Goal: Task Accomplishment & Management: Use online tool/utility

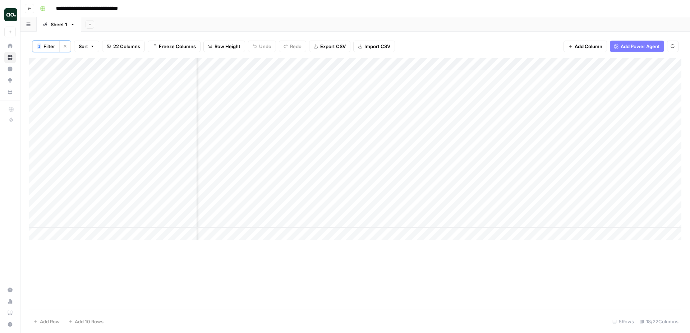
scroll to position [0, 924]
click at [457, 201] on div "Add Column" at bounding box center [355, 149] width 652 height 182
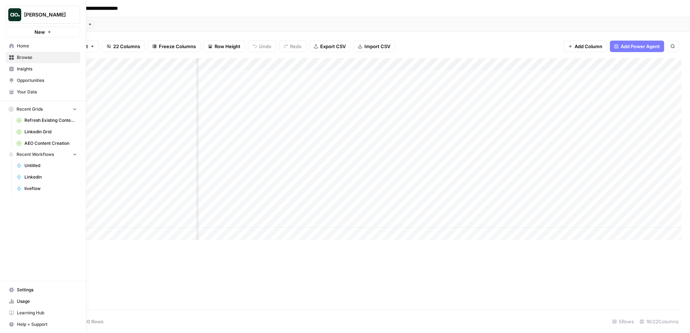
click at [22, 93] on span "Your Data" at bounding box center [47, 92] width 60 height 6
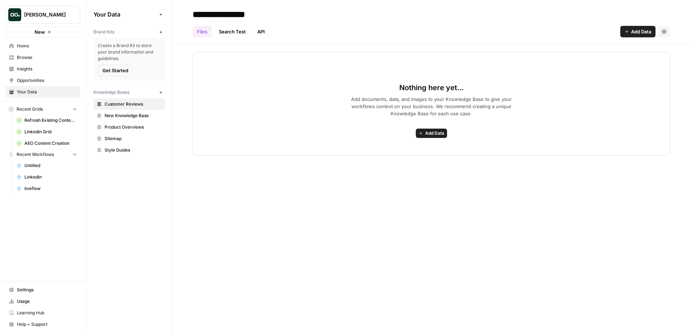
click at [66, 110] on button "Recent Grids" at bounding box center [43, 109] width 74 height 11
click at [76, 119] on icon "button" at bounding box center [74, 119] width 5 height 5
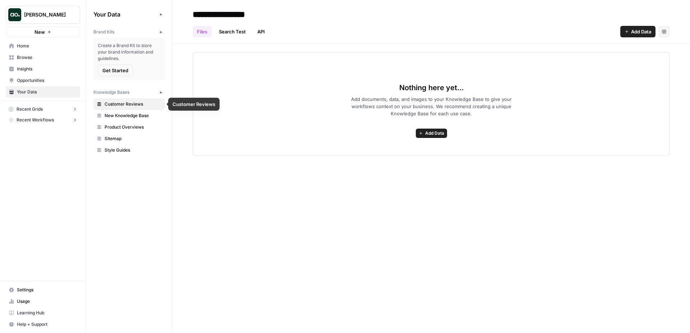
click at [135, 68] on div "Create a Brand Kit to store your brand information and guidelines. Get Started" at bounding box center [128, 59] width 71 height 42
click at [643, 30] on span "Add Data" at bounding box center [641, 31] width 20 height 7
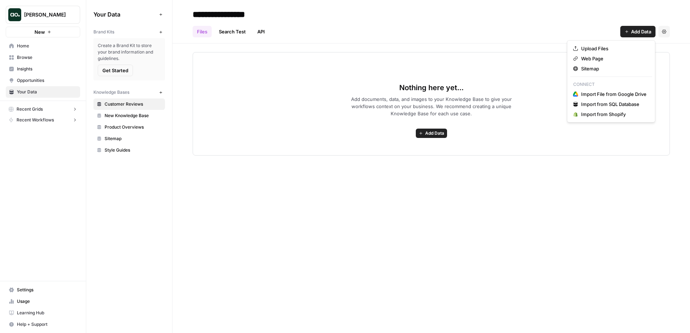
click at [142, 30] on div "Brand Kits" at bounding box center [124, 32] width 63 height 6
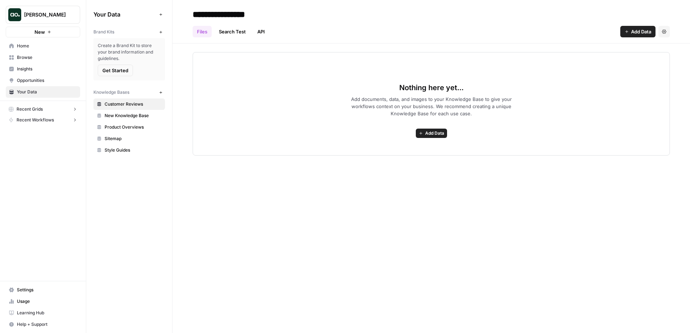
click at [161, 30] on icon "button" at bounding box center [161, 32] width 4 height 4
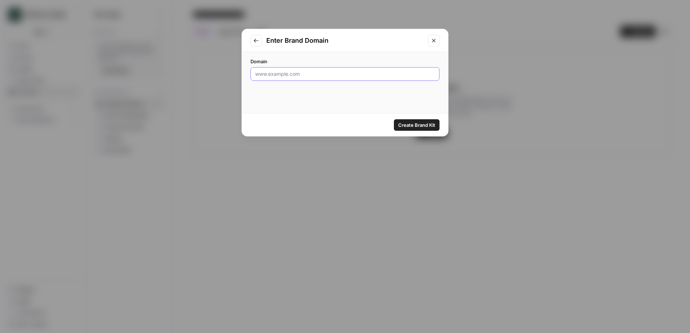
click at [328, 73] on input "Domain" at bounding box center [345, 73] width 180 height 7
type input "conviva.com"
click button "Create Brand Kit" at bounding box center [417, 124] width 46 height 11
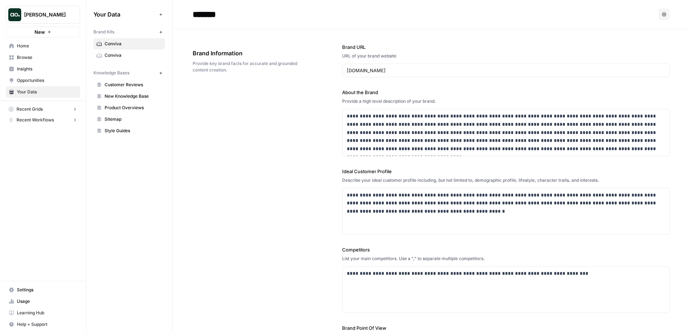
click at [137, 54] on span "Conviva" at bounding box center [133, 55] width 57 height 6
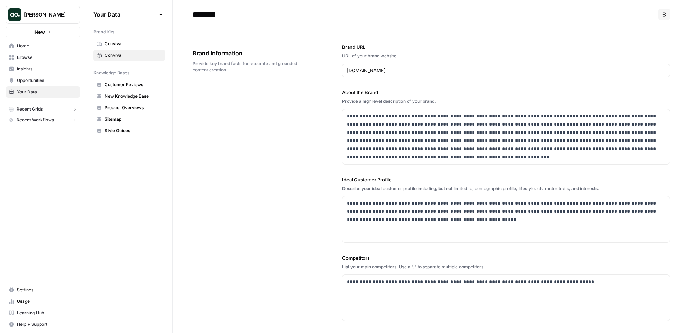
click at [147, 42] on span "Conviva" at bounding box center [133, 44] width 57 height 6
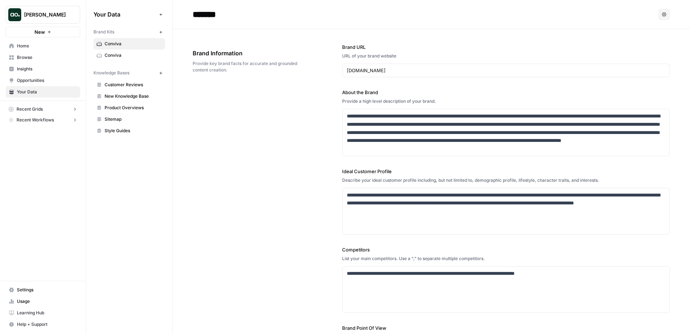
click at [133, 57] on span "Conviva" at bounding box center [133, 55] width 57 height 6
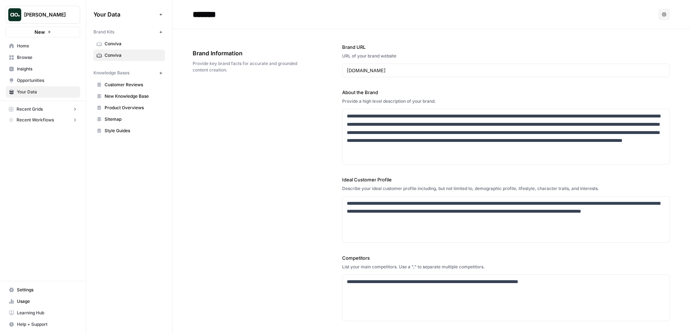
click at [133, 44] on span "Conviva" at bounding box center [133, 44] width 57 height 6
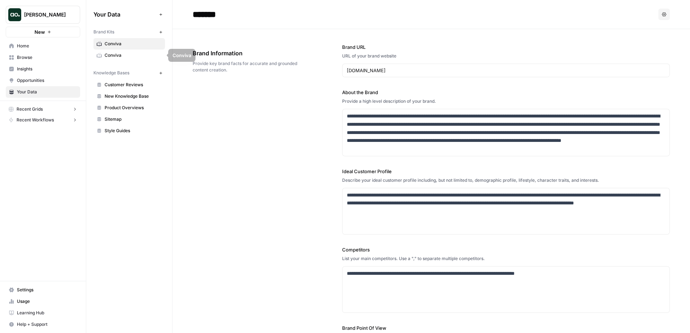
click at [128, 53] on span "Conviva" at bounding box center [133, 55] width 57 height 6
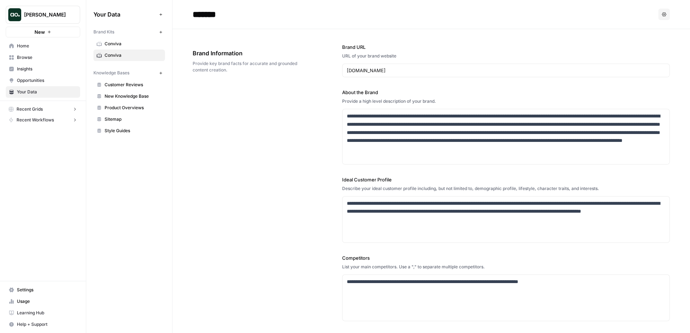
click at [43, 57] on span "Browse" at bounding box center [47, 57] width 60 height 6
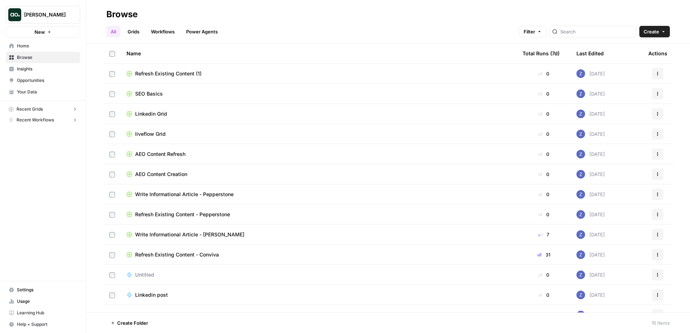
scroll to position [9, 0]
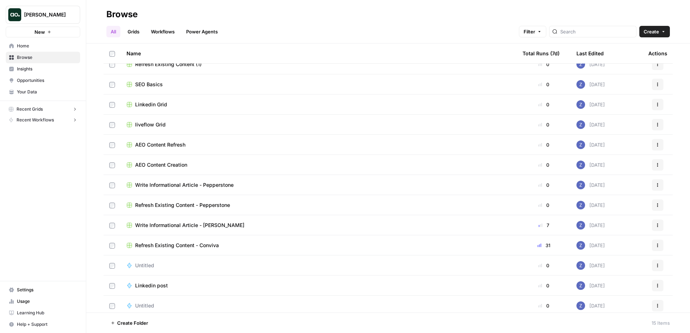
click at [31, 92] on span "Your Data" at bounding box center [47, 92] width 60 height 6
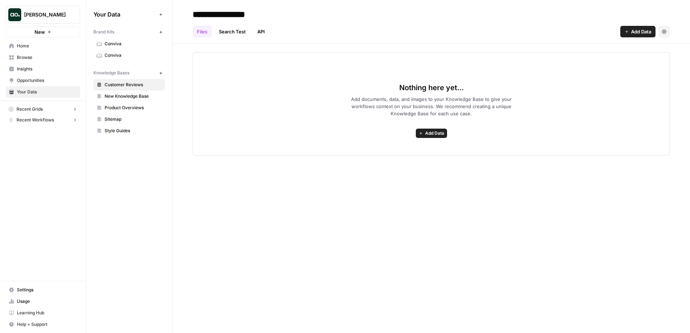
click at [127, 54] on span "Conviva" at bounding box center [133, 55] width 57 height 6
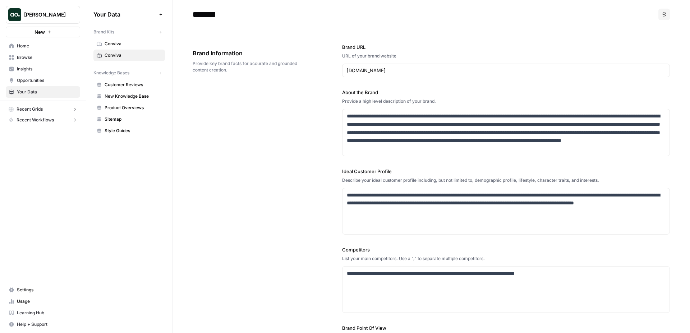
click at [130, 43] on span "Conviva" at bounding box center [133, 44] width 57 height 6
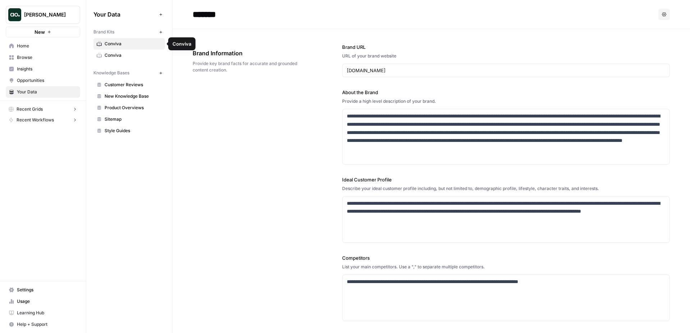
click at [235, 13] on input "*******" at bounding box center [247, 14] width 115 height 14
type input "*********"
click at [128, 46] on span "Conviva" at bounding box center [133, 44] width 57 height 6
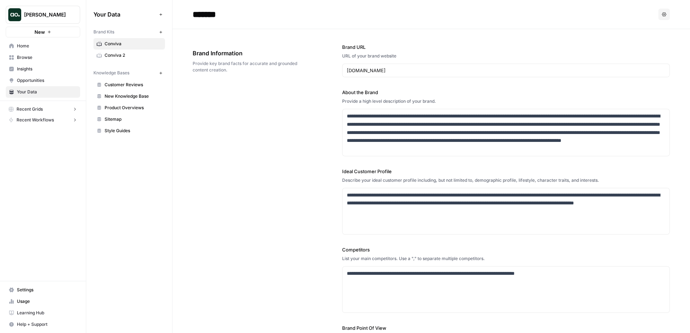
click at [138, 93] on span "New Knowledge Base" at bounding box center [133, 96] width 57 height 6
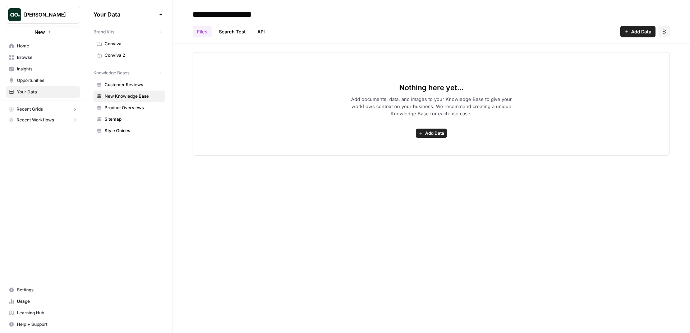
click at [642, 31] on span "Add Data" at bounding box center [641, 31] width 20 height 7
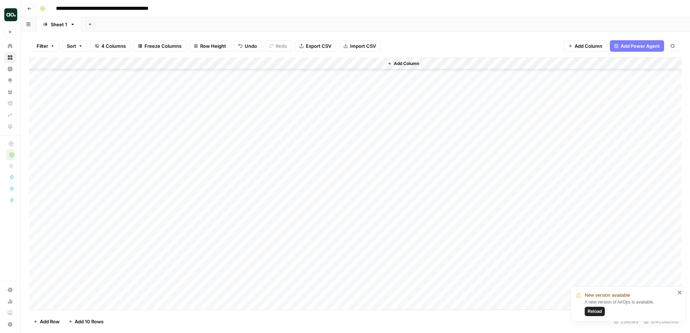
scroll to position [52, 0]
click at [375, 291] on div "Add Column" at bounding box center [355, 183] width 652 height 252
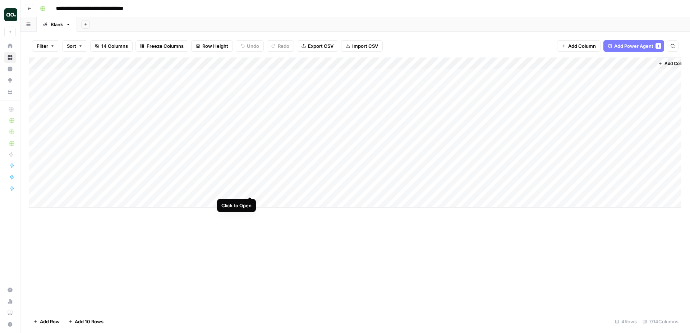
click at [251, 169] on div "Add Column" at bounding box center [355, 132] width 652 height 150
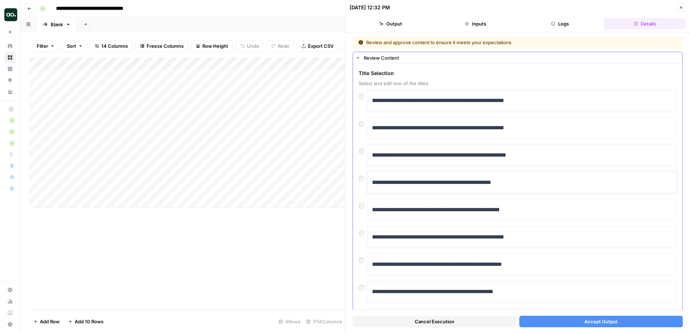
click at [563, 189] on div "**********" at bounding box center [522, 182] width 300 height 15
click at [600, 322] on span "Accept Output" at bounding box center [600, 321] width 33 height 7
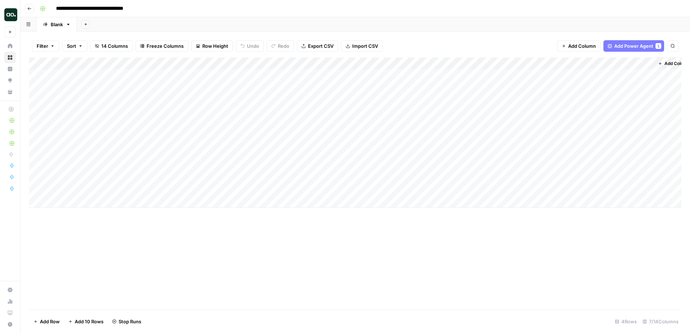
click at [241, 63] on div "Add Column" at bounding box center [355, 132] width 652 height 150
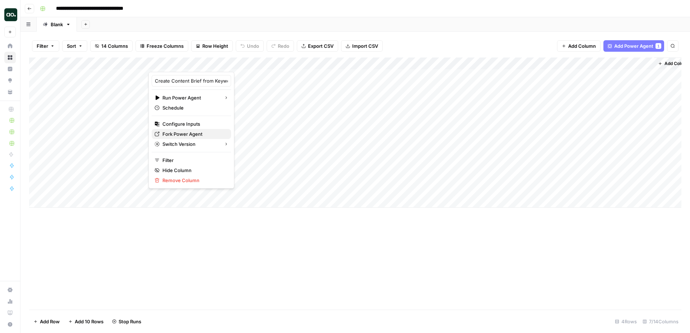
click at [196, 134] on span "Fork Power Agent" at bounding box center [193, 133] width 63 height 7
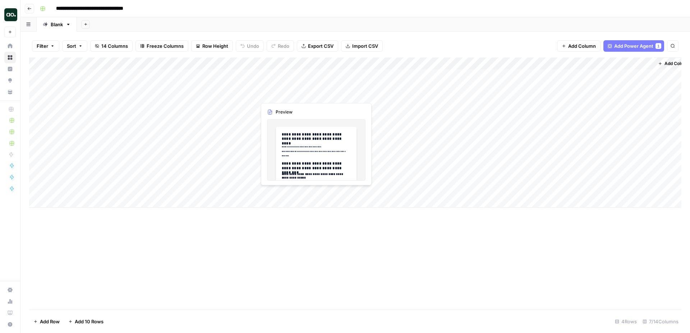
click at [314, 75] on div "Add Column" at bounding box center [355, 132] width 652 height 150
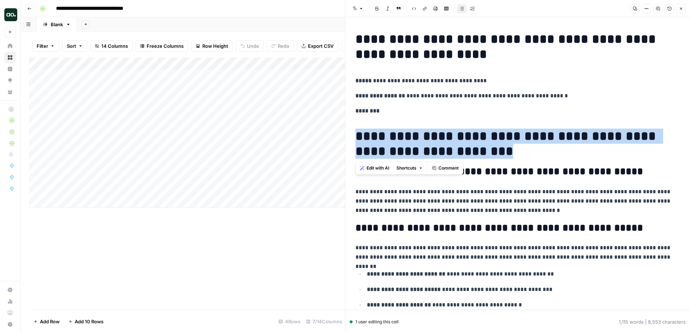
drag, startPoint x: 489, startPoint y: 154, endPoint x: 344, endPoint y: 131, distance: 146.5
click at [345, 131] on div "**********" at bounding box center [517, 166] width 345 height 333
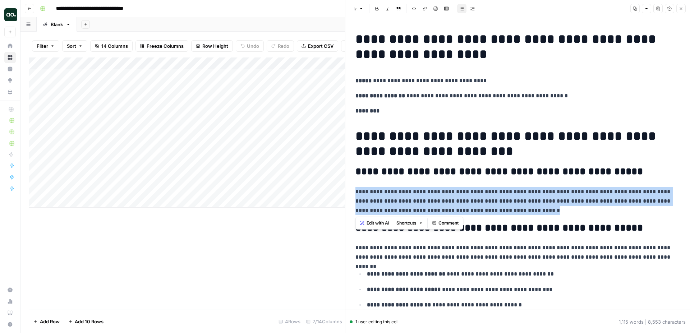
drag, startPoint x: 494, startPoint y: 209, endPoint x: 354, endPoint y: 186, distance: 141.2
click at [371, 226] on span "Edit with AI" at bounding box center [377, 223] width 23 height 6
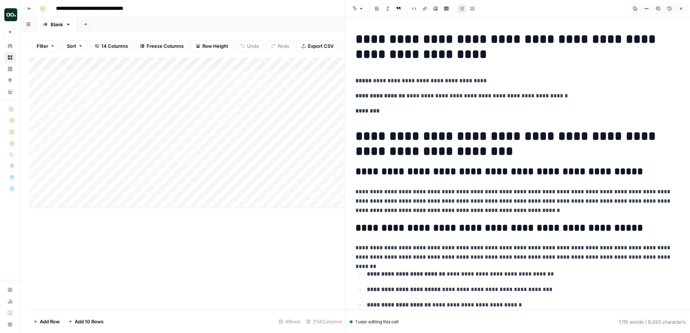
click at [498, 213] on p "**********" at bounding box center [517, 201] width 324 height 28
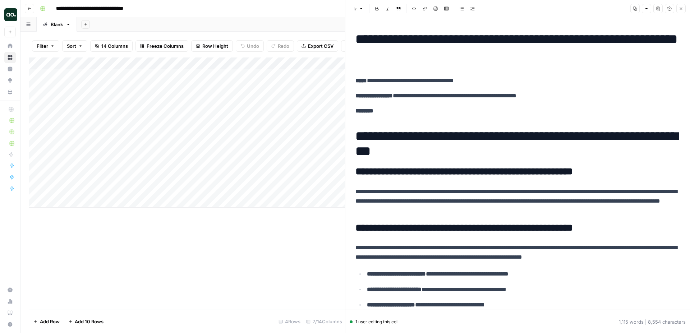
click at [681, 8] on icon "button" at bounding box center [681, 8] width 4 height 4
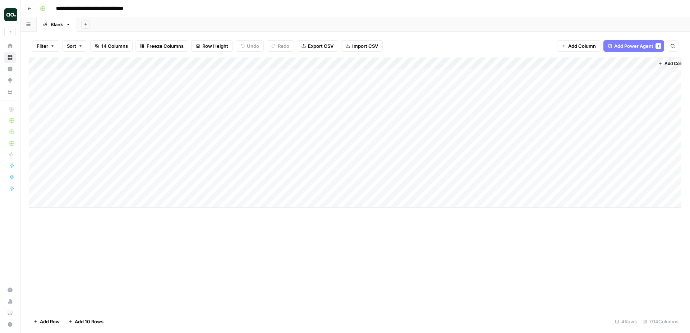
click at [407, 62] on div "Add Column" at bounding box center [355, 132] width 652 height 150
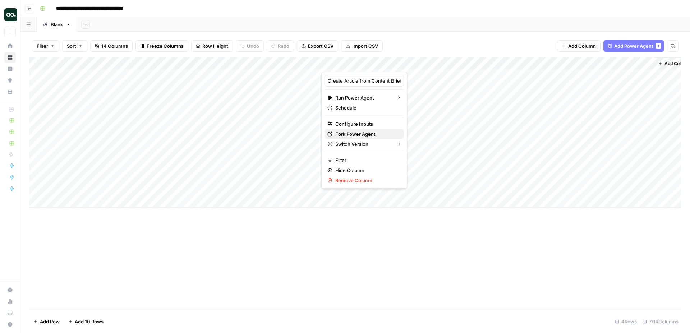
click at [360, 131] on span "Fork Power Agent" at bounding box center [366, 133] width 63 height 7
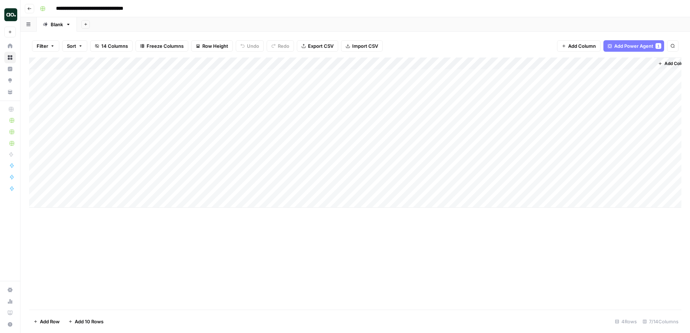
click at [635, 48] on span "Add Power Agent" at bounding box center [633, 45] width 39 height 7
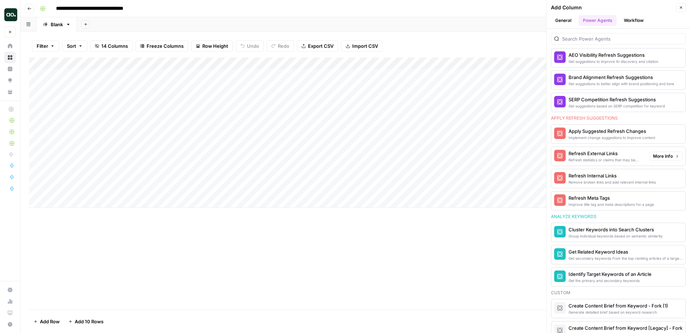
scroll to position [472, 0]
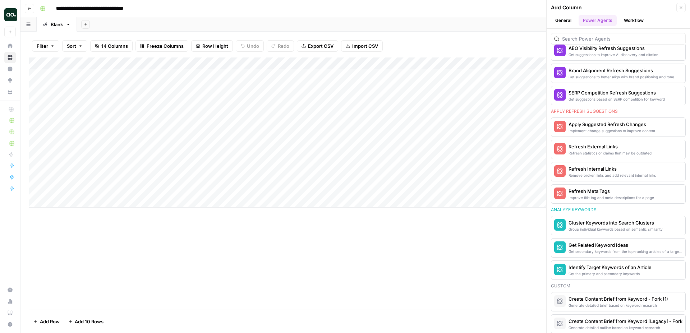
click at [680, 6] on icon "button" at bounding box center [681, 7] width 4 height 4
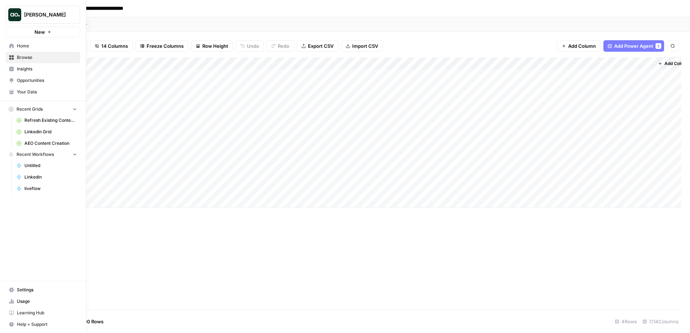
click at [29, 70] on span "Insights" at bounding box center [47, 69] width 60 height 6
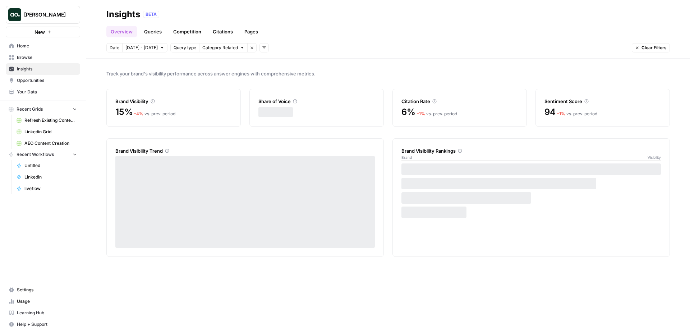
drag, startPoint x: 245, startPoint y: 34, endPoint x: 419, endPoint y: 30, distance: 173.9
click at [245, 34] on link "Pages" at bounding box center [251, 31] width 22 height 11
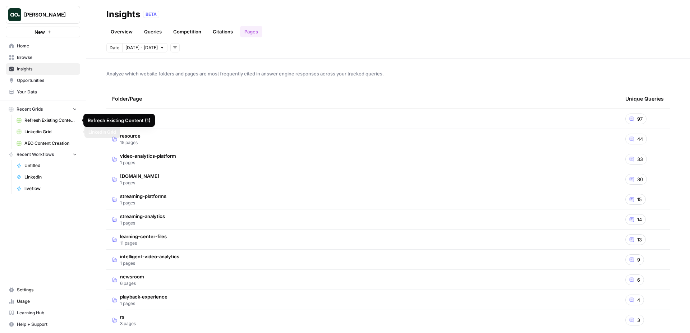
click at [46, 121] on span "Refresh Existing Content (1)" at bounding box center [50, 120] width 52 height 6
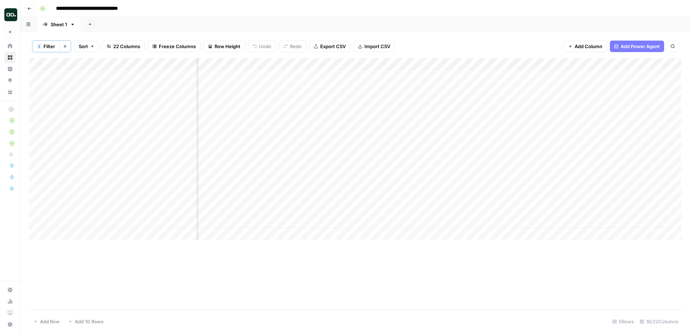
scroll to position [0, 546]
click at [525, 75] on div "Add Column" at bounding box center [355, 149] width 652 height 182
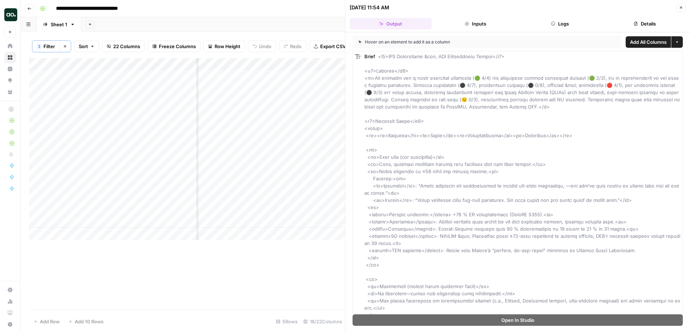
click at [680, 7] on icon "button" at bounding box center [681, 7] width 4 height 4
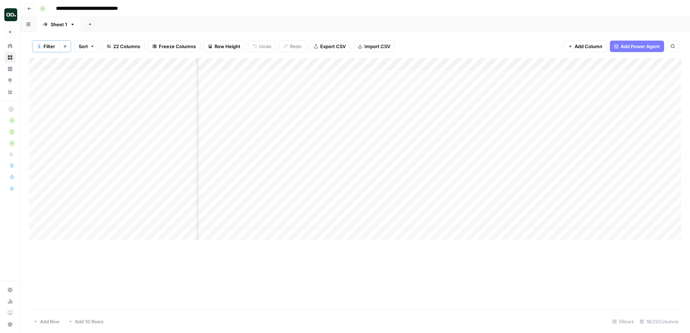
click at [599, 76] on div "Add Column" at bounding box center [355, 149] width 652 height 182
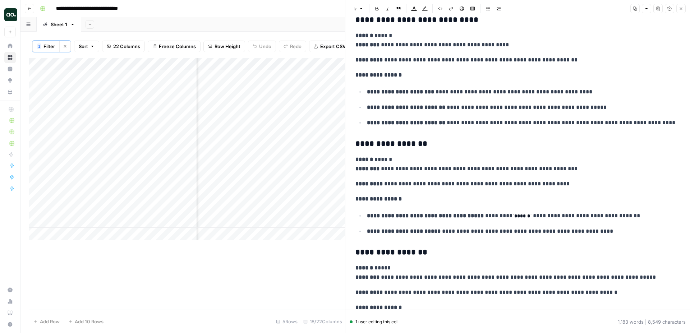
scroll to position [1455, 0]
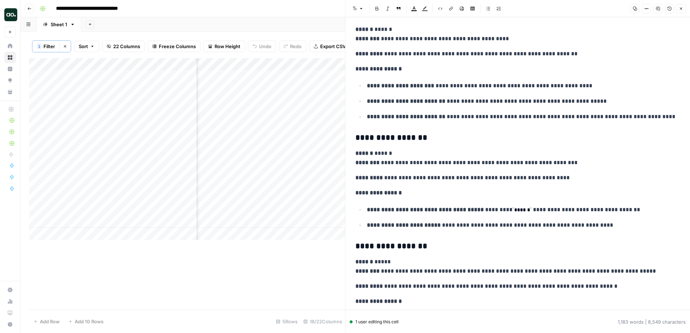
click at [680, 8] on icon "button" at bounding box center [681, 9] width 3 height 3
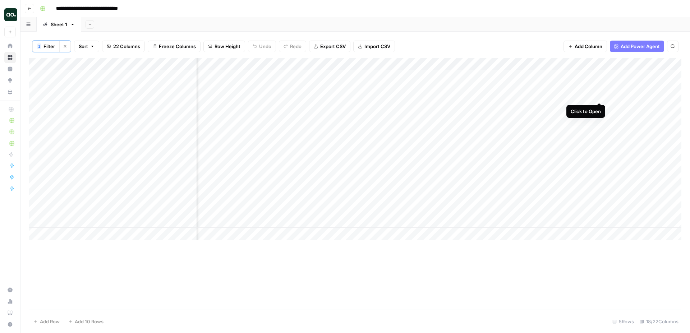
click at [598, 75] on div "Add Column" at bounding box center [355, 149] width 652 height 182
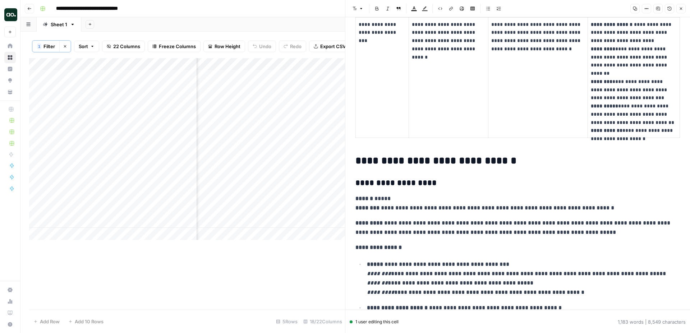
scroll to position [800, 0]
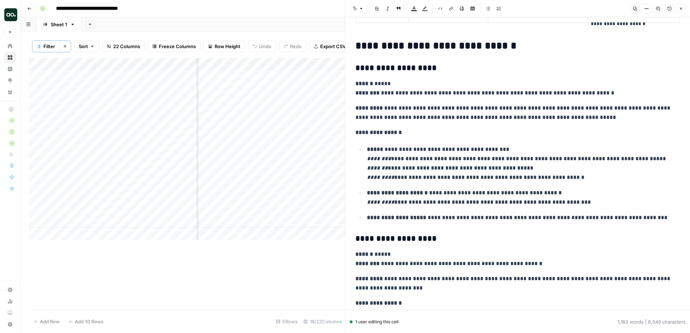
click at [680, 7] on icon "button" at bounding box center [681, 8] width 4 height 4
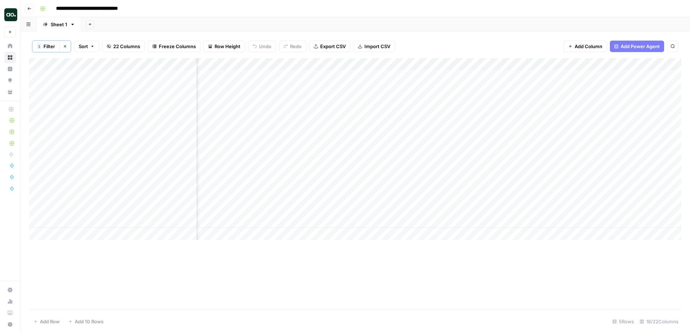
scroll to position [0, 836]
click at [476, 107] on div "Add Column" at bounding box center [355, 149] width 652 height 182
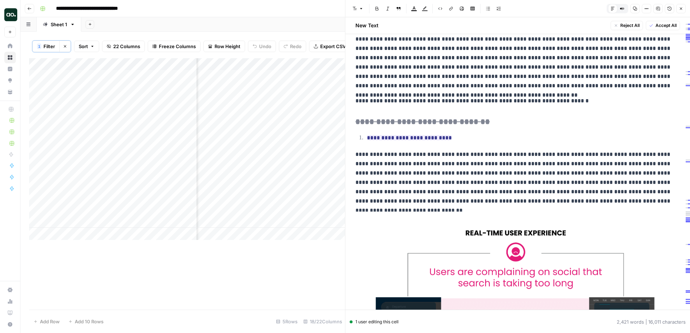
scroll to position [749, 0]
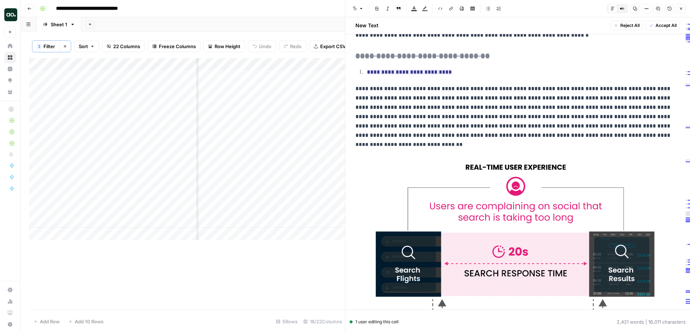
click at [681, 9] on icon "button" at bounding box center [681, 8] width 4 height 4
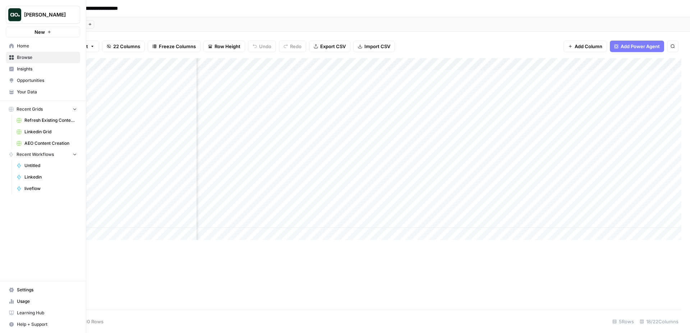
click at [35, 34] on span "New" at bounding box center [39, 31] width 10 height 7
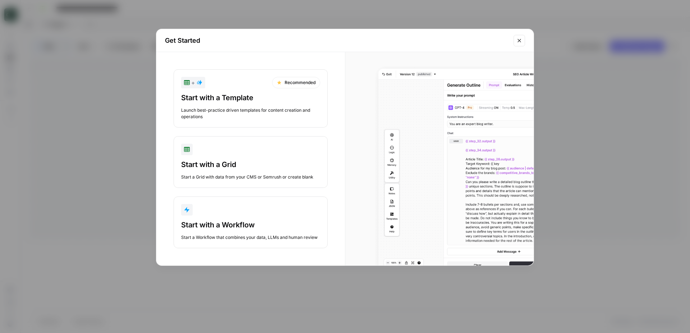
click at [266, 217] on button "Start with a Workflow Start a Workflow that combines your data, LLMs and human …" at bounding box center [251, 223] width 154 height 52
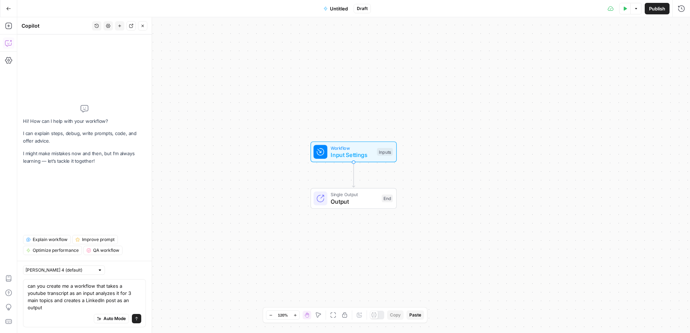
type textarea "can you create me a workflow that takes a youtube transcript as an input analyz…"
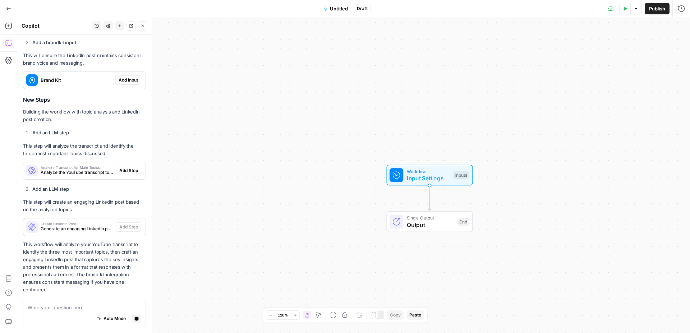
scroll to position [305, 0]
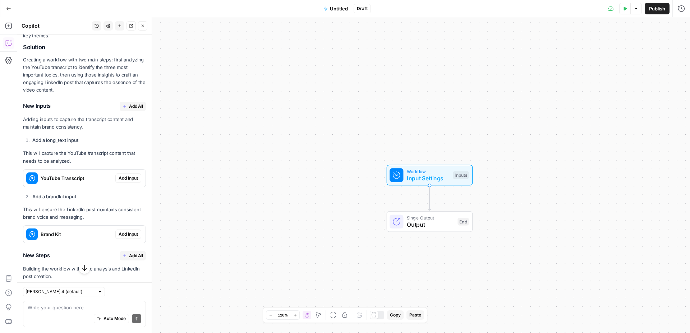
click at [128, 178] on span "Add Input" at bounding box center [128, 178] width 19 height 6
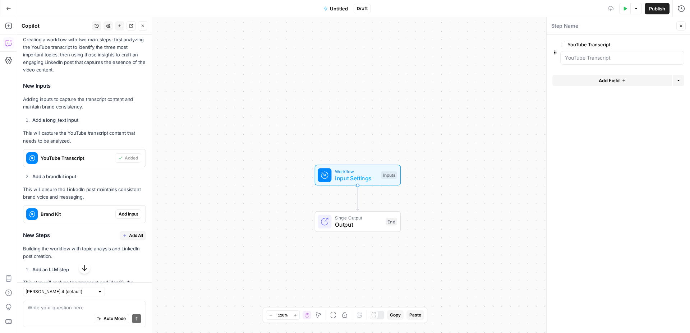
click at [128, 213] on span "Add Input" at bounding box center [128, 214] width 19 height 6
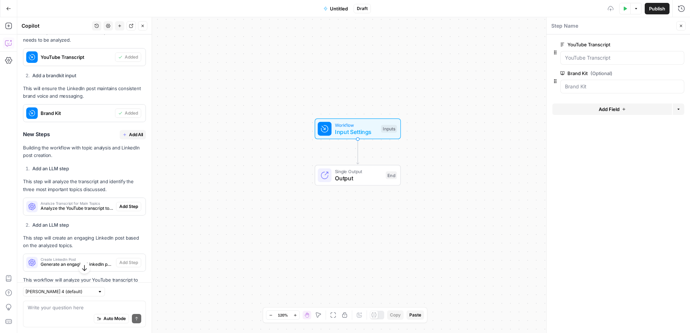
click at [127, 206] on span "Add Step" at bounding box center [128, 206] width 19 height 6
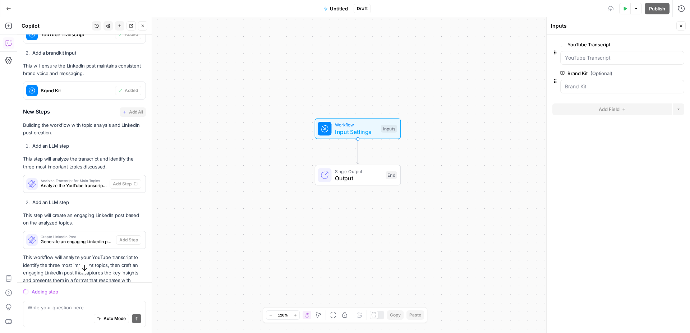
click at [130, 212] on p "This step will create an engaging LinkedIn post based on the analyzed topics." at bounding box center [84, 219] width 123 height 15
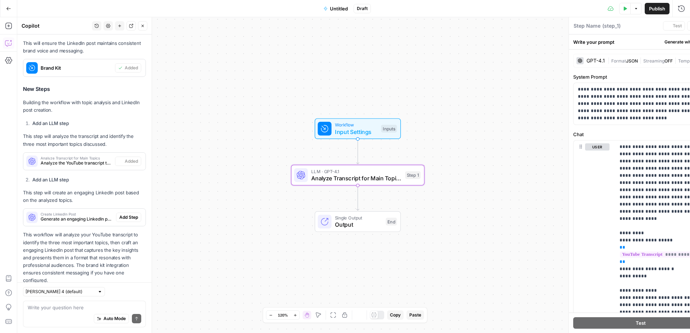
type textarea "Analyze Transcript for Main Topics"
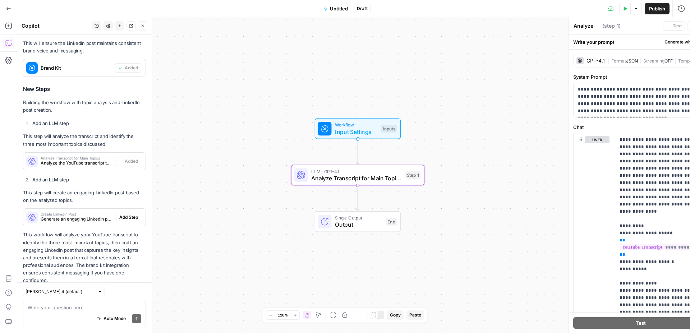
scroll to position [317, 0]
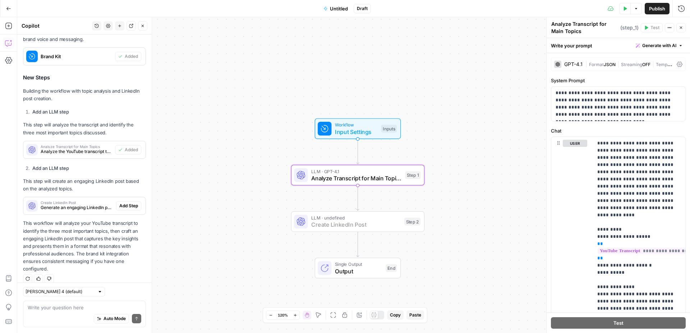
click at [135, 206] on span "Add Step" at bounding box center [128, 206] width 19 height 6
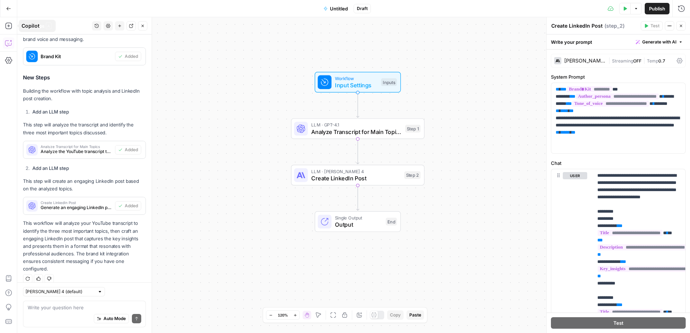
click at [8, 5] on button "Go Back" at bounding box center [8, 8] width 13 height 13
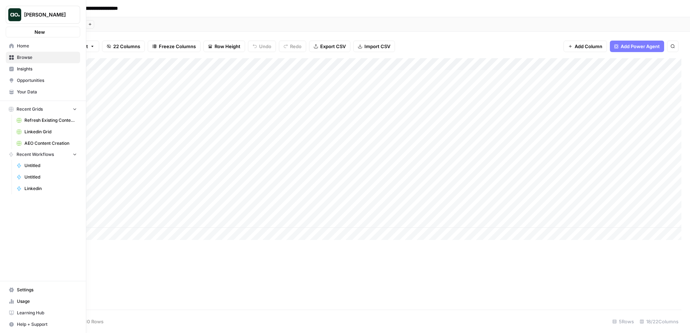
click at [14, 69] on link "Insights" at bounding box center [43, 68] width 74 height 11
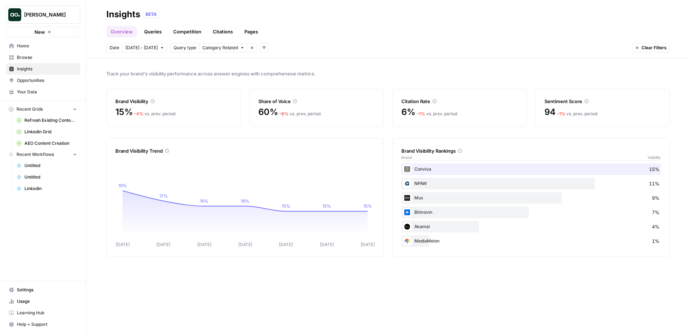
click at [262, 47] on button "Add filters" at bounding box center [263, 47] width 9 height 9
click at [278, 71] on span "Platform" at bounding box center [270, 73] width 19 height 7
click at [303, 50] on span "Select platform" at bounding box center [301, 48] width 31 height 6
click at [291, 50] on span "Select platform" at bounding box center [301, 48] width 31 height 6
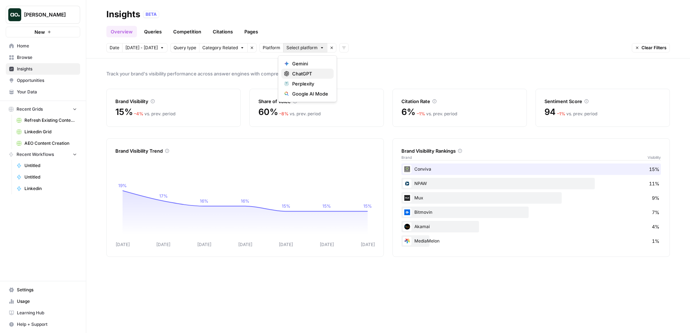
click at [299, 74] on span "ChatGPT" at bounding box center [310, 73] width 36 height 7
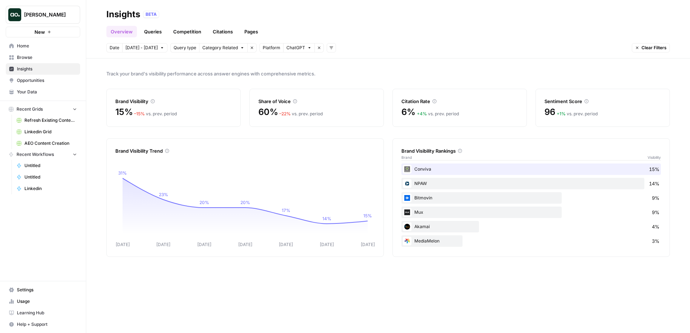
click at [154, 32] on link "Queries" at bounding box center [153, 31] width 26 height 11
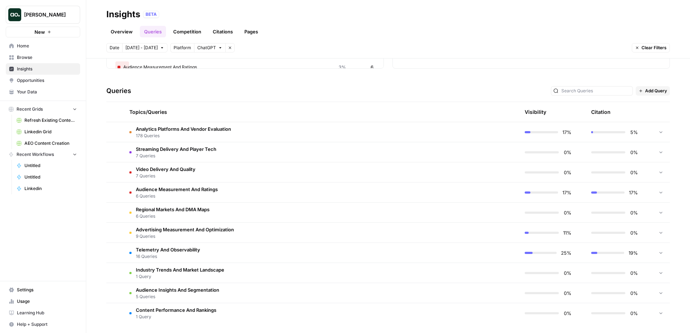
scroll to position [126, 0]
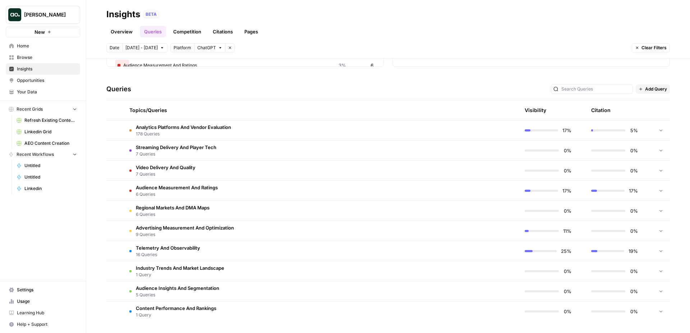
click at [438, 190] on td "Audience Measurement And Ratings 6 Queries" at bounding box center [287, 191] width 327 height 20
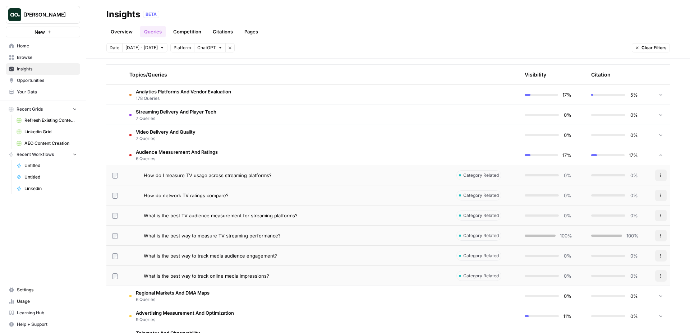
scroll to position [169, 0]
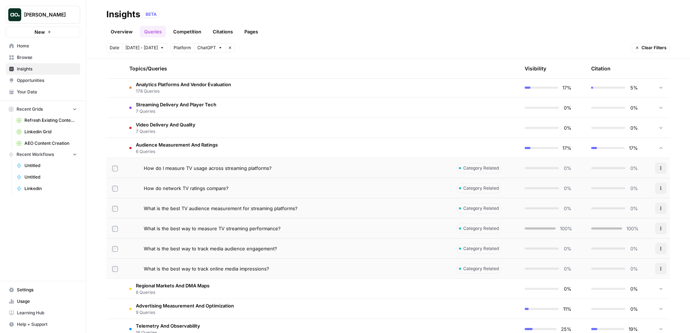
click at [389, 220] on td "What is the best way to measure TV streaming performance?" at bounding box center [287, 228] width 327 height 20
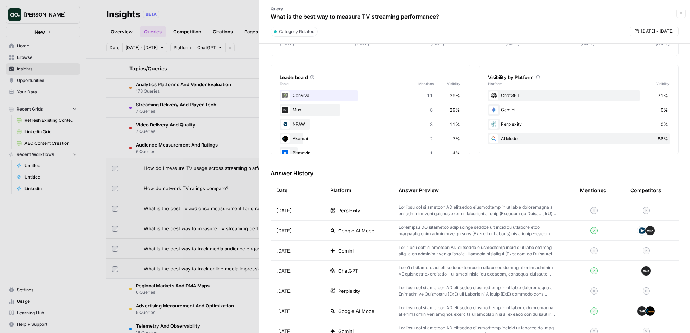
scroll to position [101, 0]
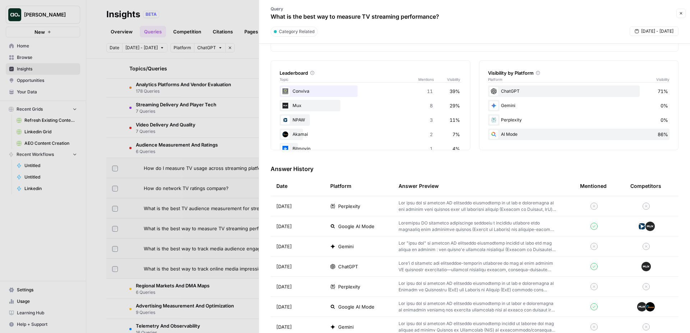
click at [372, 196] on td "Perplexity" at bounding box center [358, 206] width 68 height 20
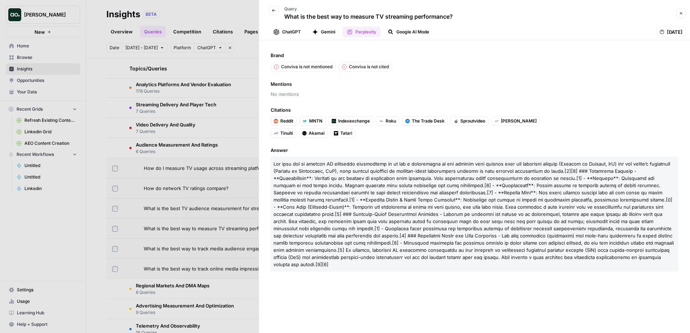
click at [423, 30] on button "Google AI Mode" at bounding box center [408, 32] width 50 height 11
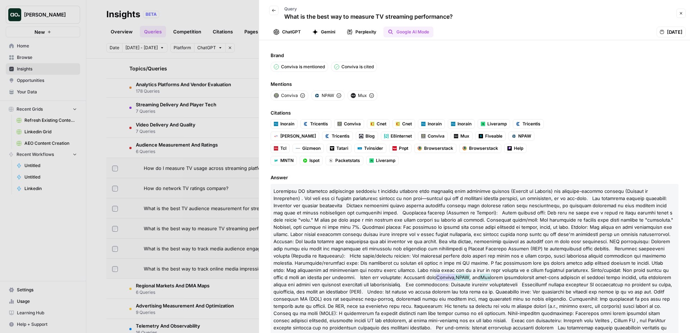
click at [328, 30] on button "Gemini" at bounding box center [324, 32] width 32 height 11
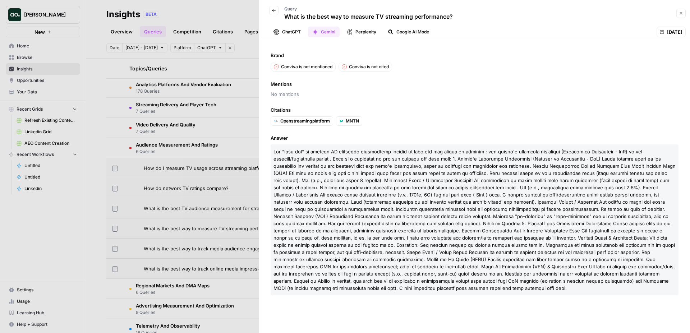
click at [283, 32] on button "ChatGPT" at bounding box center [287, 32] width 36 height 11
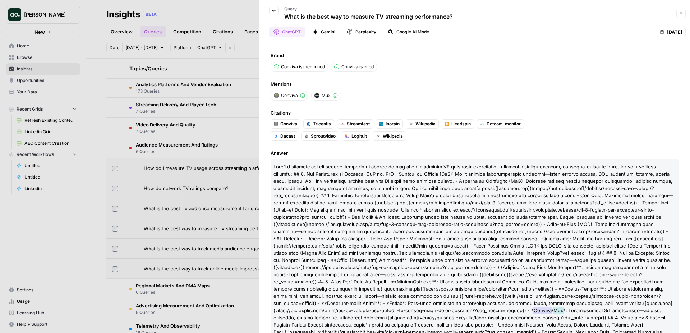
click at [683, 13] on button "Close" at bounding box center [680, 13] width 9 height 9
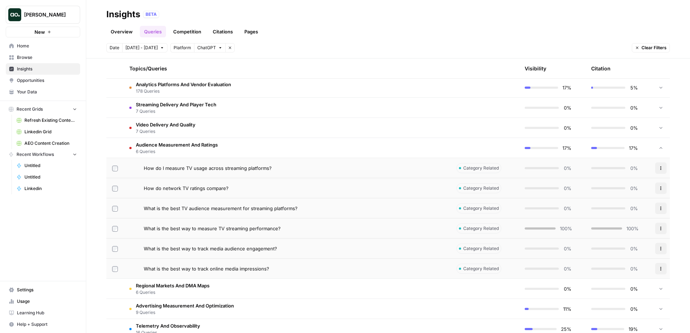
click at [125, 32] on link "Overview" at bounding box center [121, 31] width 31 height 11
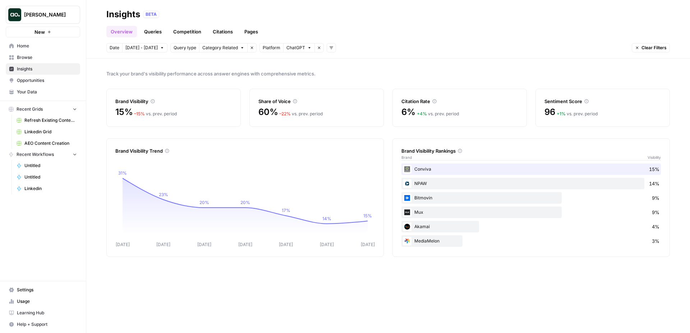
click at [258, 32] on link "Pages" at bounding box center [251, 31] width 22 height 11
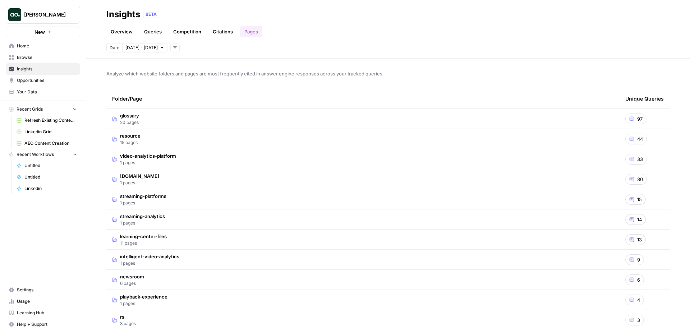
click at [117, 35] on link "Overview" at bounding box center [121, 31] width 31 height 11
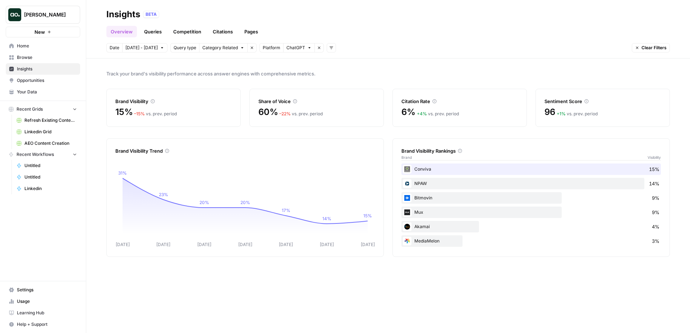
click at [52, 78] on span "Opportunities" at bounding box center [47, 80] width 60 height 6
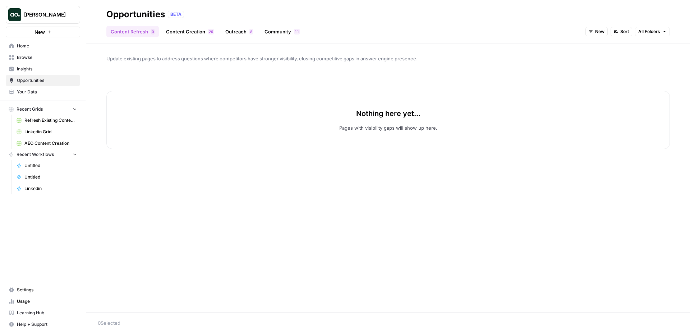
click at [197, 34] on link "Content Creation 9 2" at bounding box center [190, 31] width 56 height 11
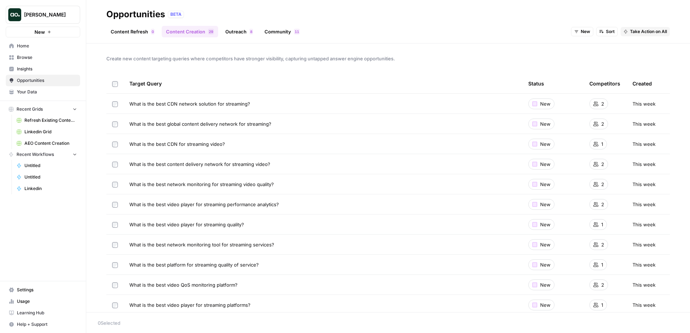
click at [26, 66] on span "Insights" at bounding box center [47, 69] width 60 height 6
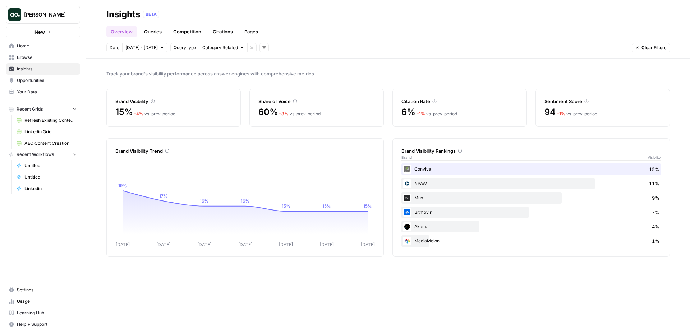
click at [148, 27] on link "Queries" at bounding box center [153, 31] width 26 height 11
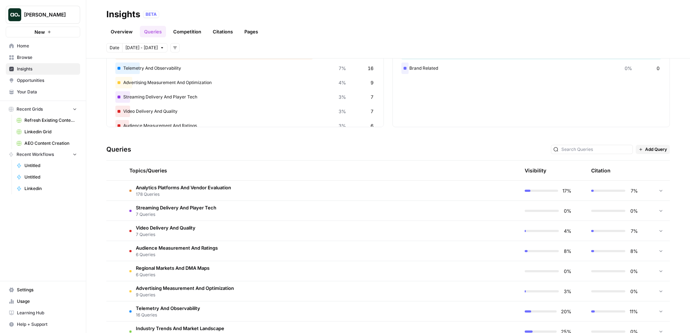
scroll to position [84, 0]
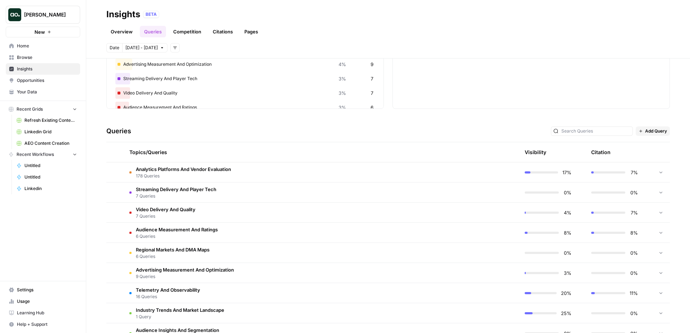
click at [266, 167] on td "Analytics Platforms And Vendor Evaluation 178 Queries" at bounding box center [287, 172] width 327 height 20
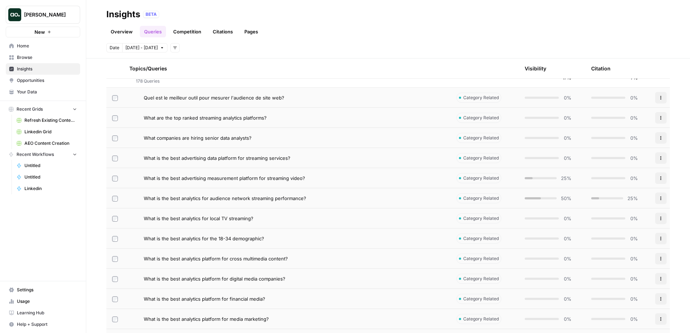
scroll to position [183, 0]
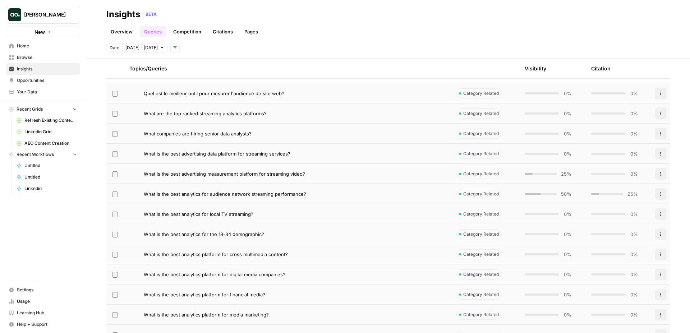
click at [383, 192] on div "What is the best analytics for audience network streaming performance?" at bounding box center [294, 193] width 301 height 7
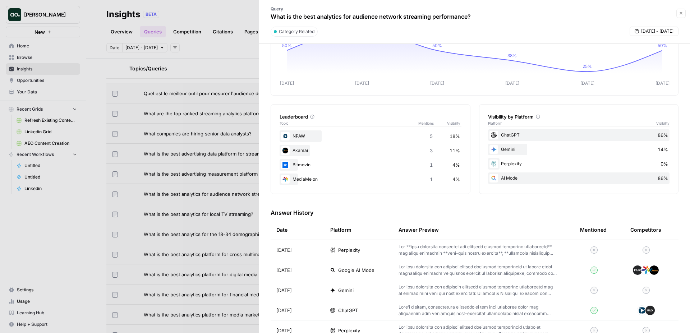
scroll to position [57, 0]
click at [44, 82] on div at bounding box center [345, 166] width 690 height 333
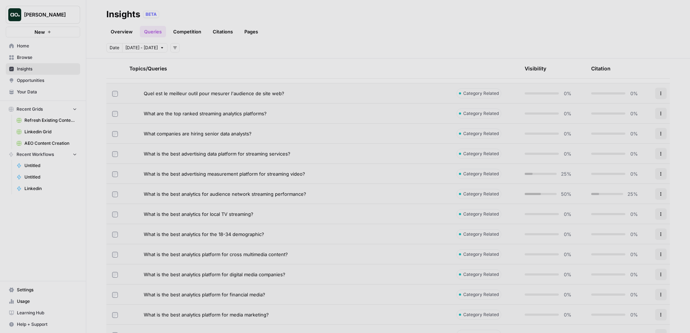
click at [44, 79] on span "Opportunities" at bounding box center [47, 80] width 60 height 6
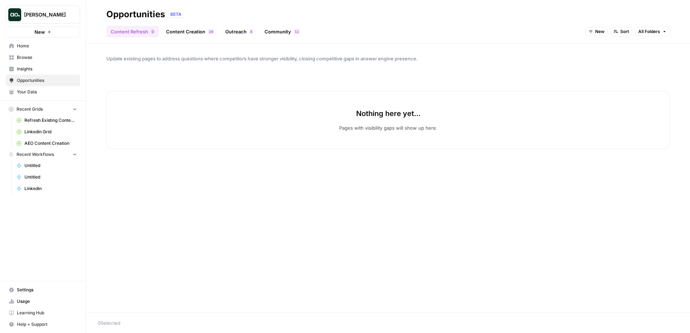
click at [245, 32] on link "Outreach 8" at bounding box center [239, 31] width 36 height 11
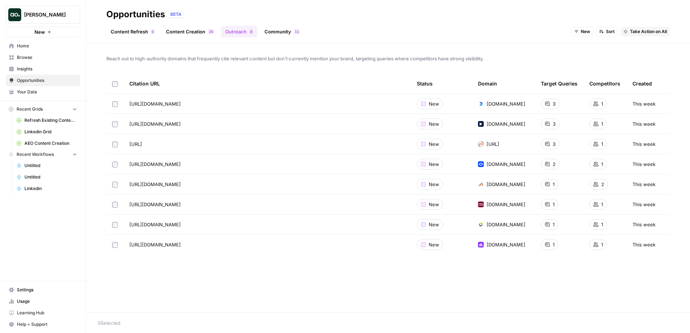
click at [115, 84] on div "Select" at bounding box center [115, 90] width 23 height 13
click at [154, 145] on icon "Go to page https://vidizmo.ai/blog/cdn-for-live-streaming" at bounding box center [152, 144] width 4 height 4
click at [290, 32] on link "Community 1 1" at bounding box center [282, 31] width 44 height 11
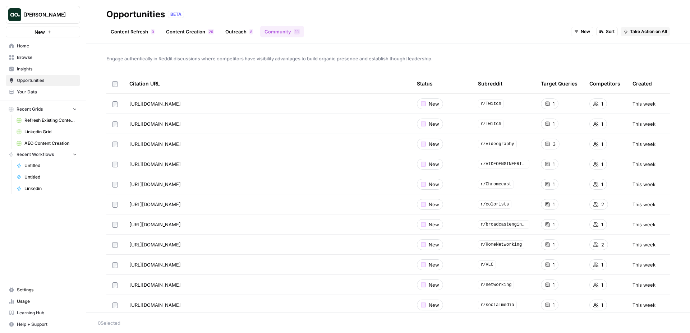
click at [41, 68] on span "Insights" at bounding box center [47, 69] width 60 height 6
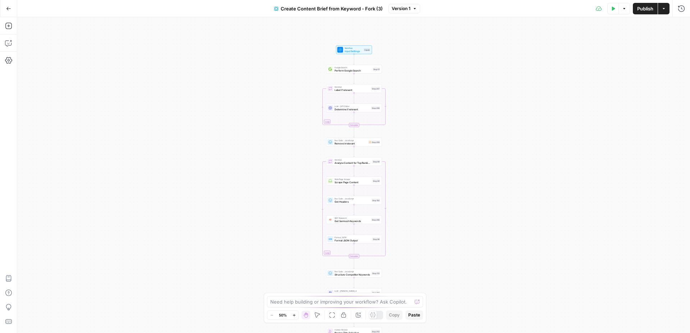
drag, startPoint x: 412, startPoint y: 83, endPoint x: 412, endPoint y: 156, distance: 73.7
click at [412, 158] on div "Workflow Input Settings Inputs Google Search Perform Google Search Step 51 Loop…" at bounding box center [353, 175] width 673 height 316
drag, startPoint x: 398, startPoint y: 109, endPoint x: 398, endPoint y: 130, distance: 21.2
click at [398, 131] on div "Workflow Input Settings Inputs Google Search Perform Google Search Step 51 Loop…" at bounding box center [353, 175] width 673 height 316
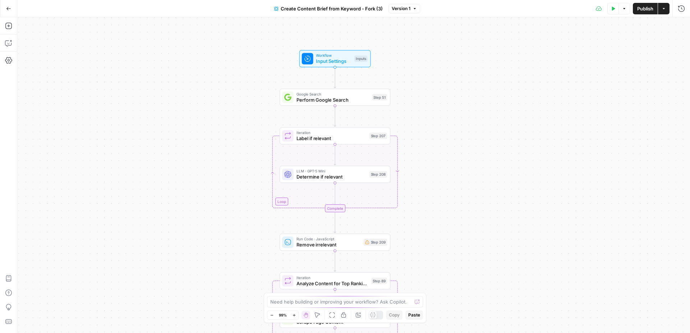
drag, startPoint x: 504, startPoint y: 43, endPoint x: 459, endPoint y: 72, distance: 53.8
click at [459, 73] on div "Workflow Input Settings Inputs Google Search Perform Google Search Step 51 Loop…" at bounding box center [353, 175] width 673 height 316
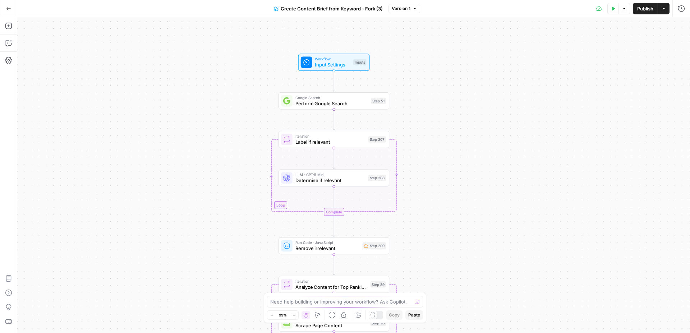
click at [339, 65] on span "Input Settings" at bounding box center [332, 64] width 35 height 7
click at [335, 67] on span "Input Settings" at bounding box center [331, 64] width 35 height 7
click at [343, 183] on span "Determine if relevant" at bounding box center [330, 180] width 70 height 7
type textarea "Determine if relevant"
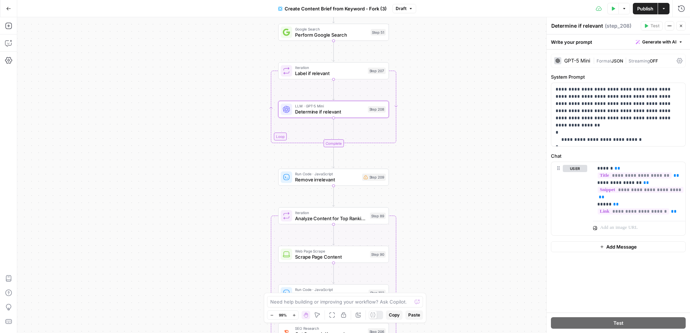
drag, startPoint x: 434, startPoint y: 253, endPoint x: 433, endPoint y: 106, distance: 146.9
click at [433, 106] on div "Workflow Input Settings Inputs Google Search Perform Google Search Step 51 Loop…" at bounding box center [353, 175] width 673 height 316
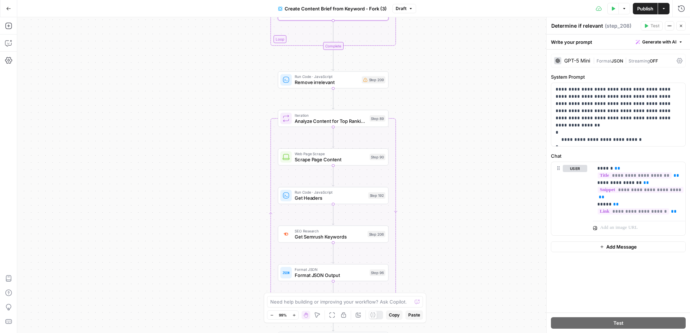
drag, startPoint x: 423, startPoint y: 203, endPoint x: 423, endPoint y: 189, distance: 14.4
click at [423, 189] on div "Workflow Input Settings Inputs Google Search Perform Google Search Step 51 Loop…" at bounding box center [353, 175] width 673 height 316
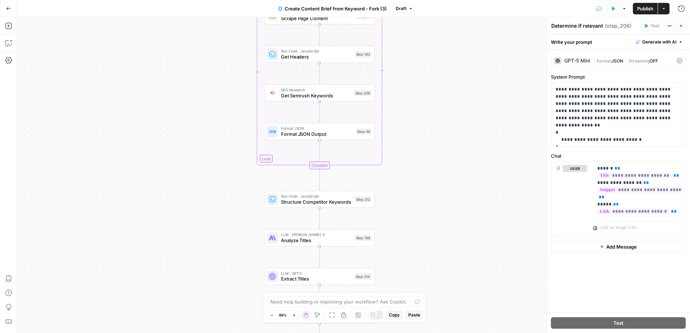
drag, startPoint x: 440, startPoint y: 213, endPoint x: 424, endPoint y: 70, distance: 144.2
click at [424, 70] on div "Workflow Input Settings Inputs Google Search Perform Google Search Step 51 Loop…" at bounding box center [353, 175] width 673 height 316
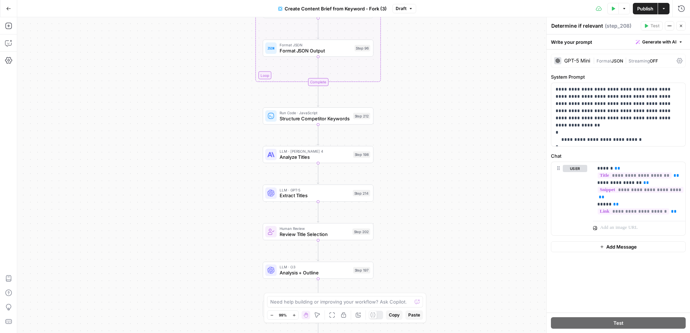
drag, startPoint x: 419, startPoint y: 221, endPoint x: 420, endPoint y: 144, distance: 77.6
click at [420, 144] on div "Workflow Input Settings Inputs Google Search Perform Google Search Step 51 Loop…" at bounding box center [353, 175] width 673 height 316
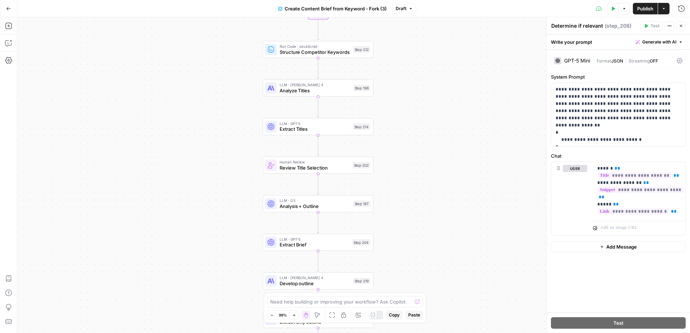
drag, startPoint x: 419, startPoint y: 250, endPoint x: 419, endPoint y: 183, distance: 67.9
click at [419, 183] on div "Workflow Input Settings Inputs Google Search Perform Google Search Step 51 Loop…" at bounding box center [353, 175] width 673 height 316
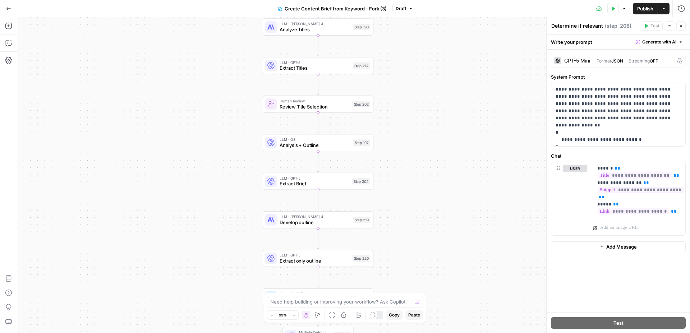
drag, startPoint x: 417, startPoint y: 253, endPoint x: 417, endPoint y: 194, distance: 59.3
click at [417, 194] on div "Workflow Input Settings Inputs Google Search Perform Google Search Step 51 Loop…" at bounding box center [353, 175] width 673 height 316
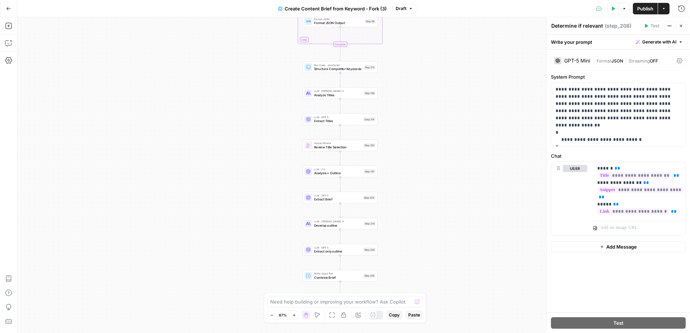
drag, startPoint x: 411, startPoint y: 214, endPoint x: 411, endPoint y: 204, distance: 10.1
click at [411, 204] on div "Workflow Input Settings Inputs Google Search Perform Google Search Step 51 Loop…" at bounding box center [353, 175] width 673 height 316
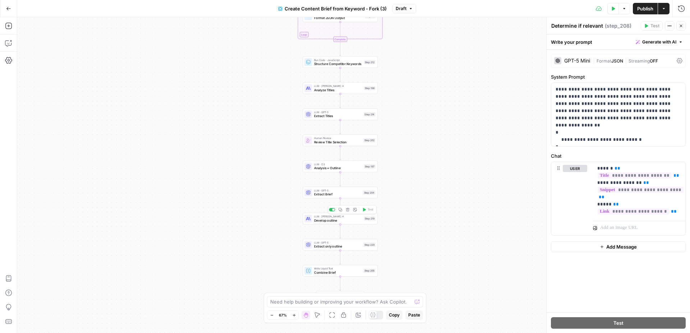
click at [333, 220] on span "Develop outline" at bounding box center [338, 220] width 48 height 5
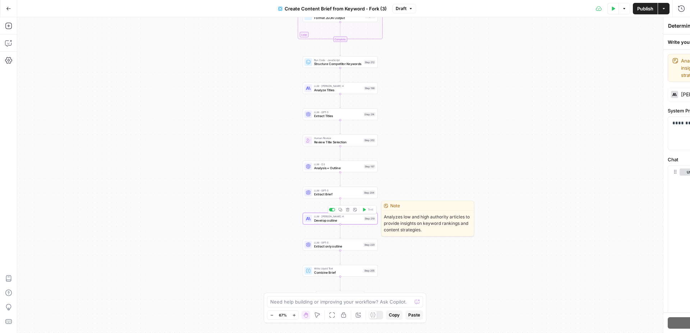
type textarea "Develop outline"
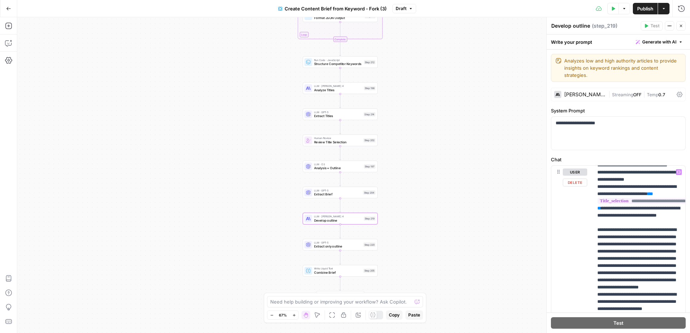
scroll to position [790, 0]
click at [434, 70] on div "Workflow Input Settings Inputs Google Search Perform Google Search Step 51 Loop…" at bounding box center [353, 175] width 673 height 316
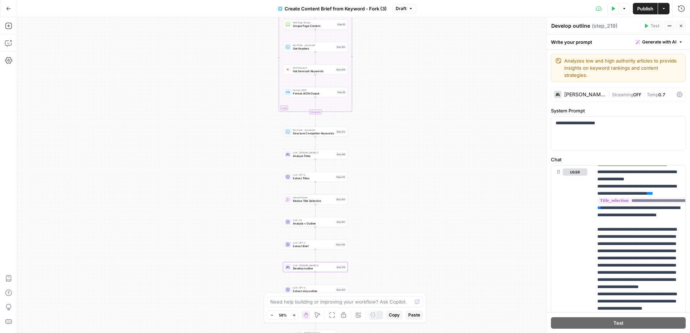
drag, startPoint x: 465, startPoint y: 64, endPoint x: 434, endPoint y: 132, distance: 74.5
click at [434, 132] on div "Workflow Input Settings Inputs Google Search Perform Google Search Step 51 Loop…" at bounding box center [353, 175] width 673 height 316
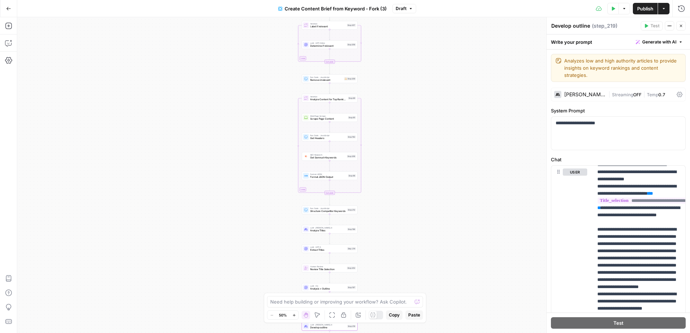
drag, startPoint x: 446, startPoint y: 89, endPoint x: 437, endPoint y: 168, distance: 79.6
click at [437, 168] on div "Workflow Input Settings Inputs Google Search Perform Google Search Step 51 Loop…" at bounding box center [353, 175] width 673 height 316
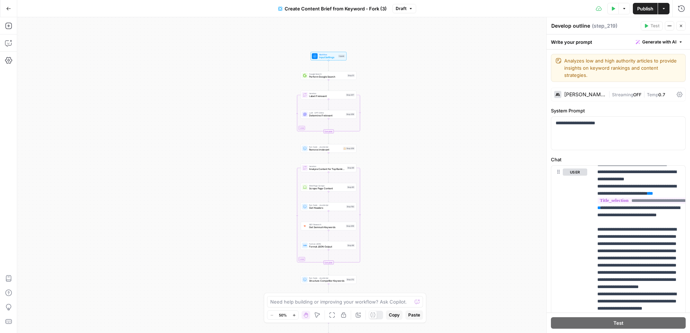
drag, startPoint x: 448, startPoint y: 132, endPoint x: 448, endPoint y: 202, distance: 69.7
click at [448, 202] on div "Workflow Input Settings Inputs Google Search Perform Google Search Step 51 Loop…" at bounding box center [353, 175] width 673 height 316
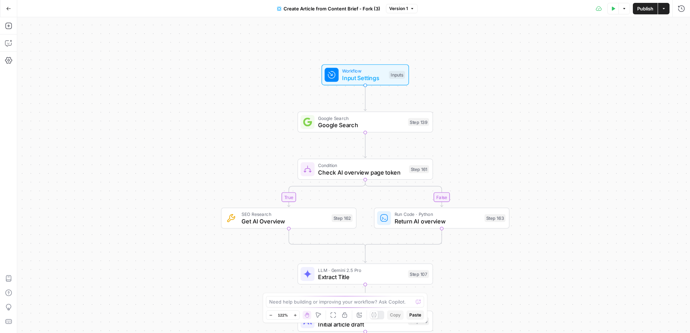
drag, startPoint x: 489, startPoint y: 80, endPoint x: 489, endPoint y: 139, distance: 58.6
click at [489, 139] on div "true false Workflow Input Settings Inputs Google Search Google Search Step 139 …" at bounding box center [353, 175] width 673 height 316
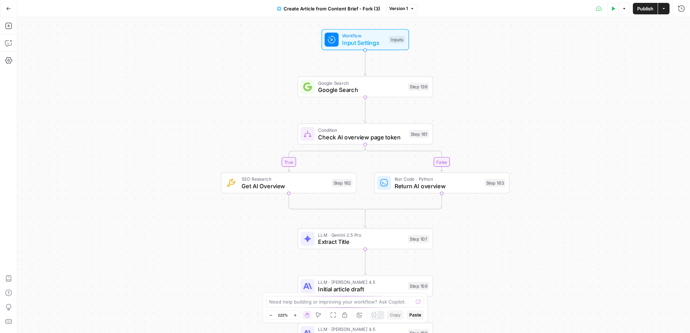
drag, startPoint x: 562, startPoint y: 200, endPoint x: 559, endPoint y: 150, distance: 50.7
click at [559, 150] on div "true false Workflow Input Settings Inputs Google Search Google Search Step 139 …" at bounding box center [353, 175] width 673 height 316
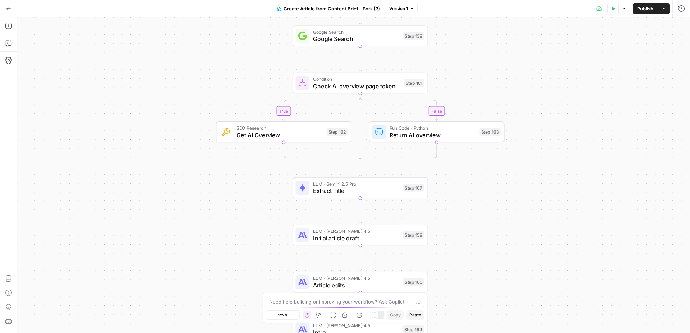
drag, startPoint x: 510, startPoint y: 248, endPoint x: 508, endPoint y: 213, distance: 35.3
click at [508, 213] on div "true false Workflow Input Settings Inputs Google Search Google Search Step 139 …" at bounding box center [353, 175] width 673 height 316
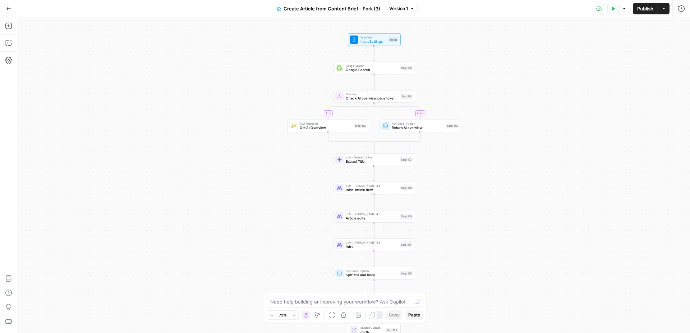
drag, startPoint x: 518, startPoint y: 267, endPoint x: 481, endPoint y: 202, distance: 74.8
click at [481, 202] on div "true false Workflow Input Settings Inputs Google Search Google Search Step 139 …" at bounding box center [353, 175] width 673 height 316
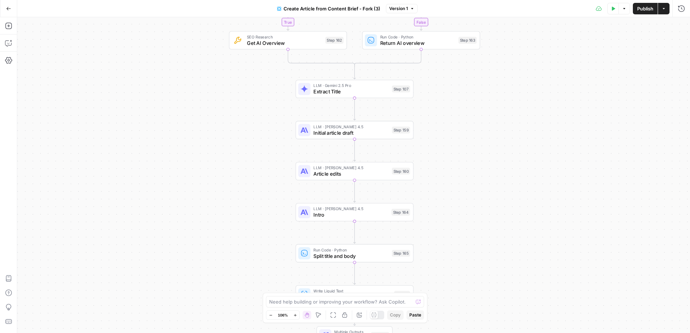
drag, startPoint x: 504, startPoint y: 216, endPoint x: 499, endPoint y: 151, distance: 65.2
click at [499, 151] on div "true false Workflow Input Settings Inputs Google Search Google Search Step 139 …" at bounding box center [353, 175] width 673 height 316
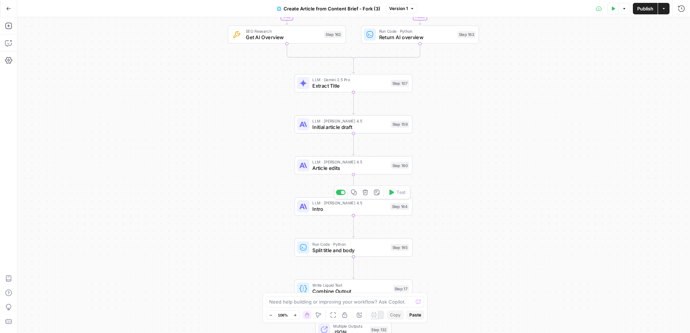
click at [369, 207] on span "Intro" at bounding box center [349, 209] width 75 height 8
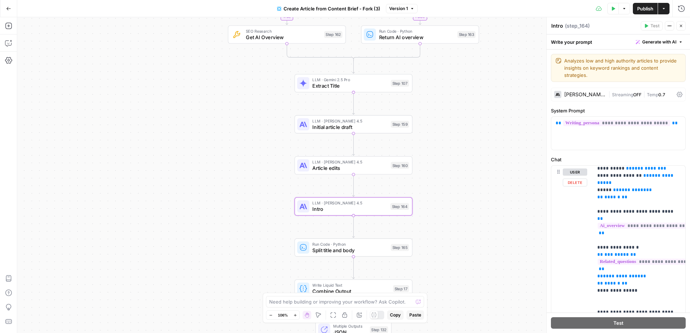
scroll to position [315, 0]
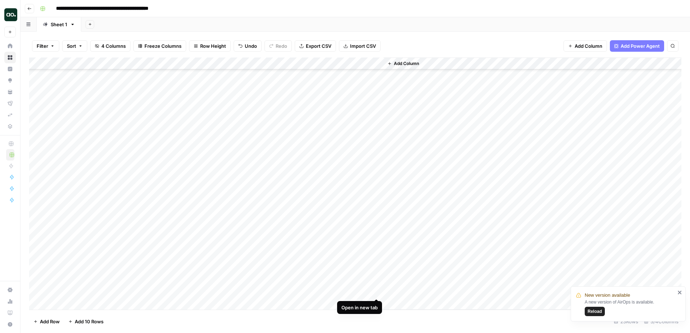
scroll to position [52, 0]
click at [377, 278] on div "Add Column" at bounding box center [355, 183] width 652 height 252
